Goal: Task Accomplishment & Management: Manage account settings

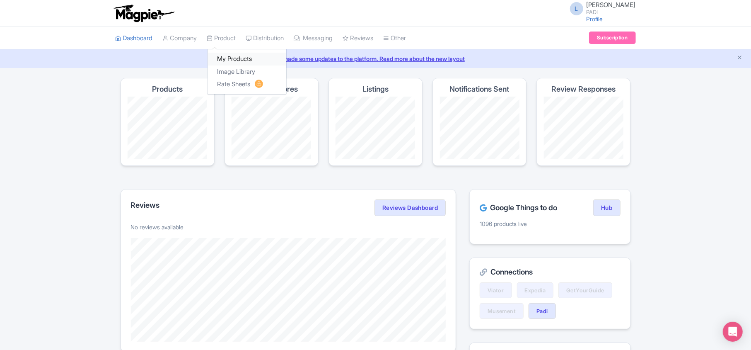
click at [224, 60] on link "My Products" at bounding box center [247, 59] width 79 height 13
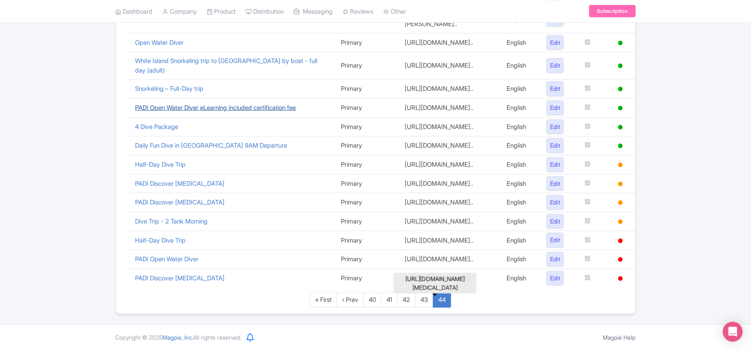
scroll to position [552, 0]
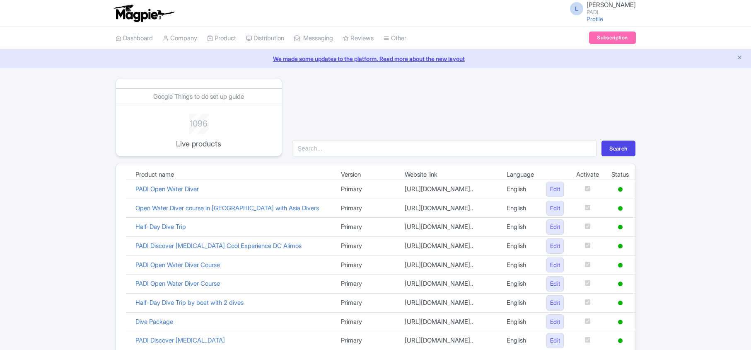
click at [0, 0] on link "Connections" at bounding box center [0, 0] width 0 height 0
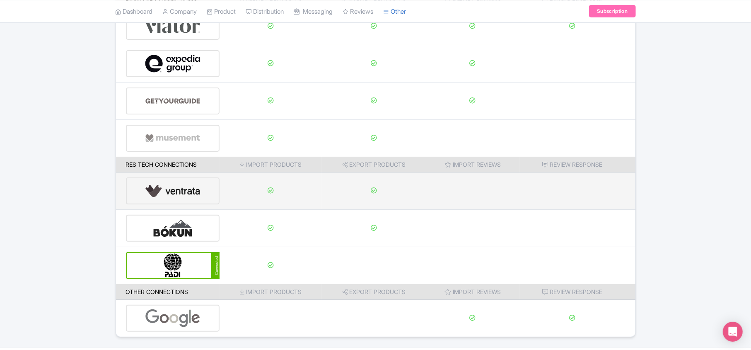
scroll to position [110, 0]
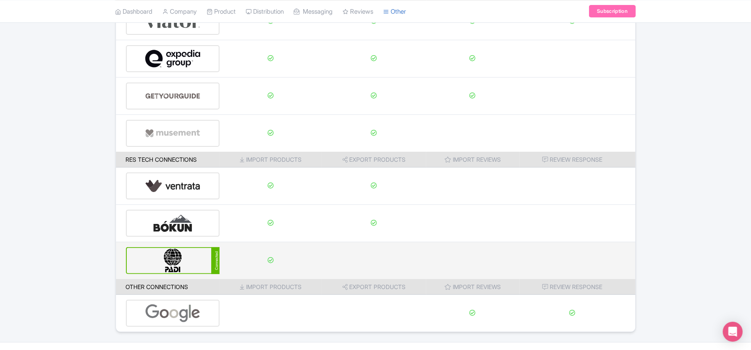
click at [196, 266] on img at bounding box center [173, 260] width 56 height 25
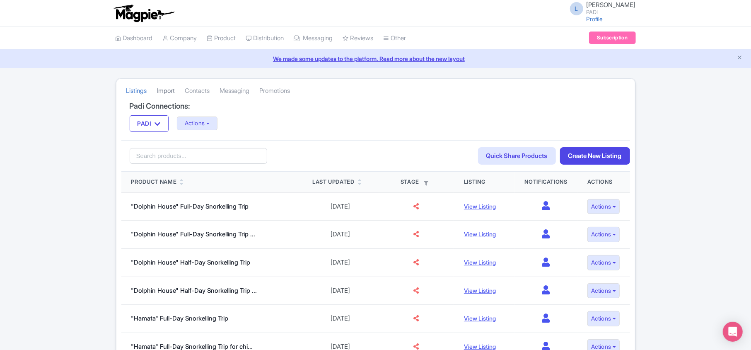
click at [167, 90] on link "Import" at bounding box center [166, 91] width 18 height 23
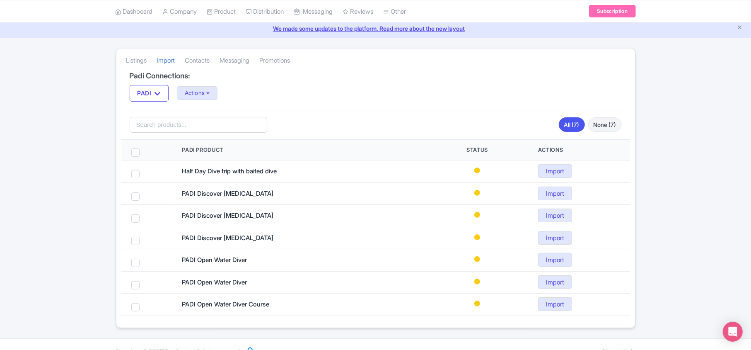
scroll to position [47, 0]
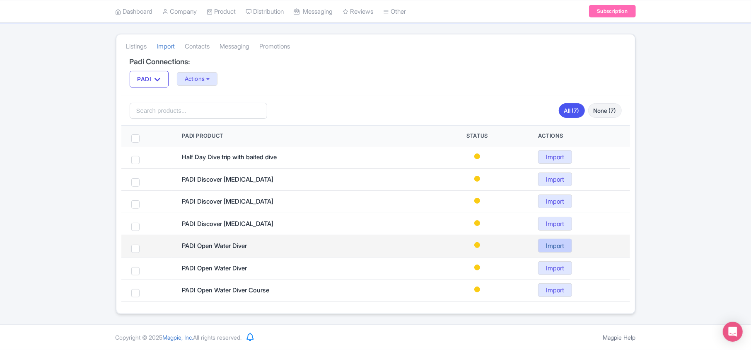
click at [559, 248] on link "Import" at bounding box center [555, 246] width 34 height 14
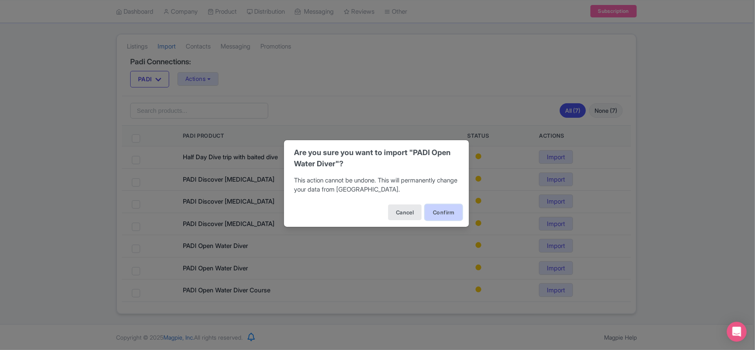
click at [435, 211] on button "Confirm" at bounding box center [443, 212] width 37 height 16
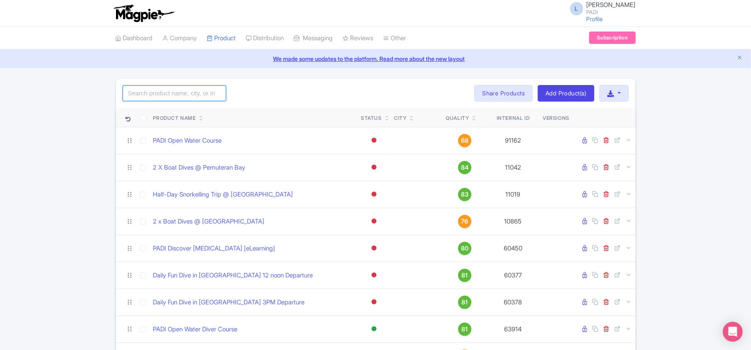
click at [178, 95] on input "search" at bounding box center [175, 93] width 104 height 16
type input "12236"
click button "Search" at bounding box center [0, 0] width 0 height 0
